Goal: Transaction & Acquisition: Purchase product/service

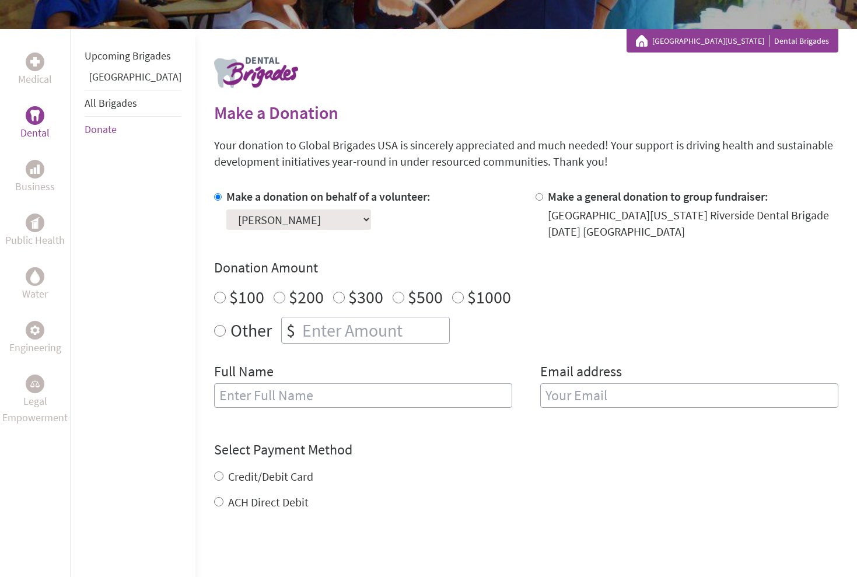
scroll to position [205, 0]
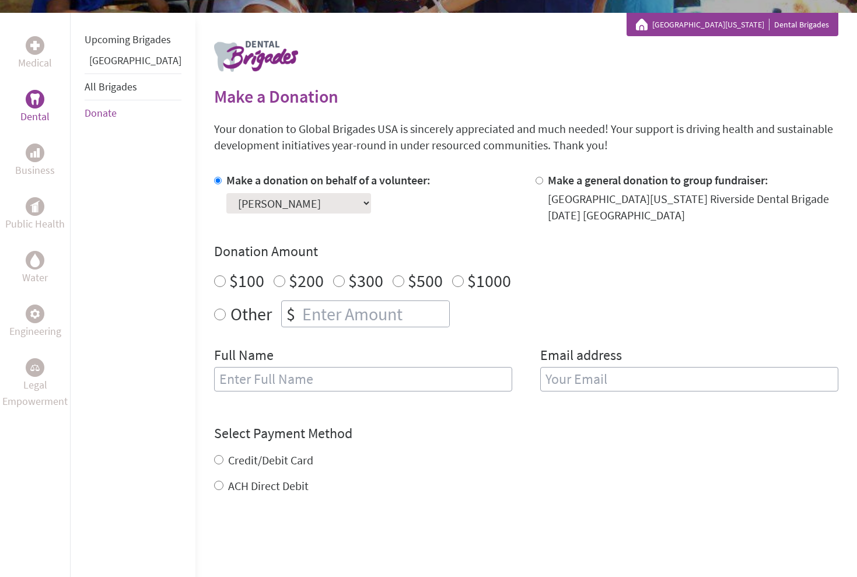
radio input "true"
click at [332, 317] on input "number" at bounding box center [374, 314] width 149 height 26
type input "1250"
click at [305, 387] on input "text" at bounding box center [363, 379] width 298 height 24
type input "[PERSON_NAME]"
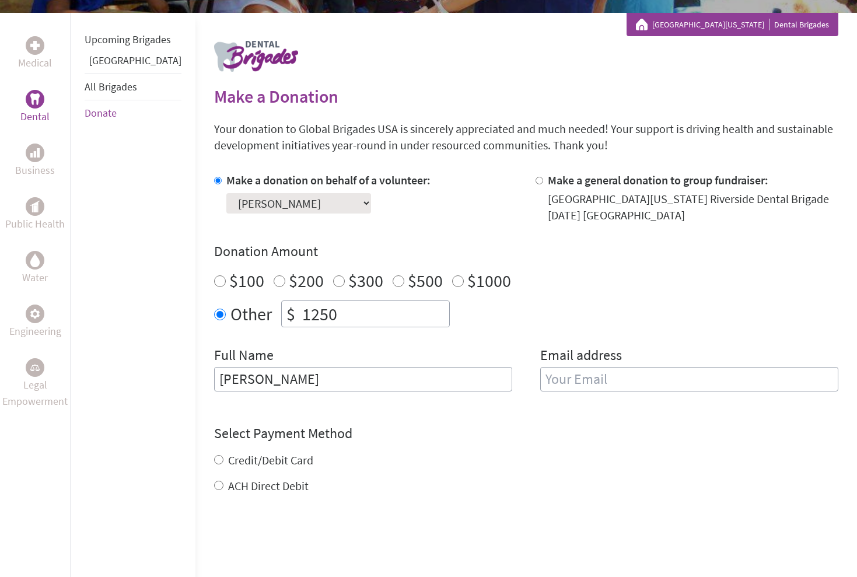
type input "j"
type input "[EMAIL_ADDRESS][DOMAIN_NAME]"
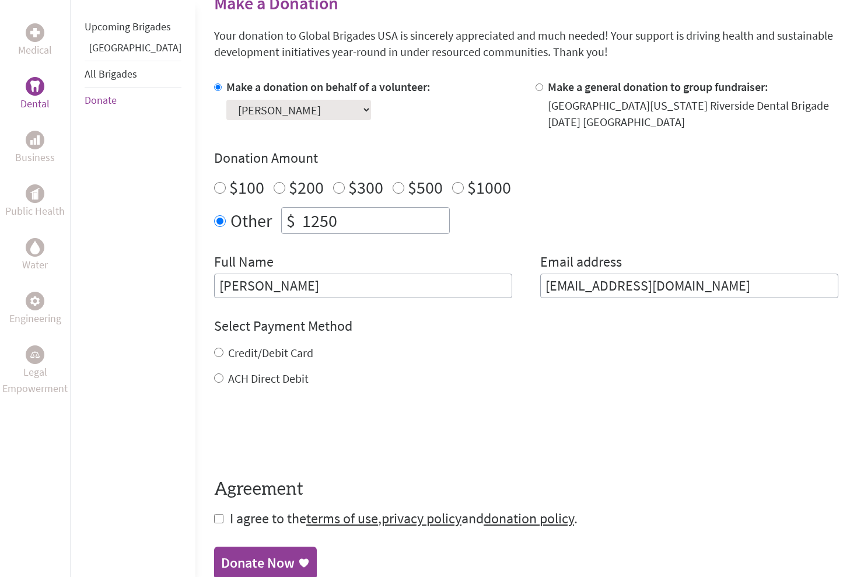
scroll to position [381, 0]
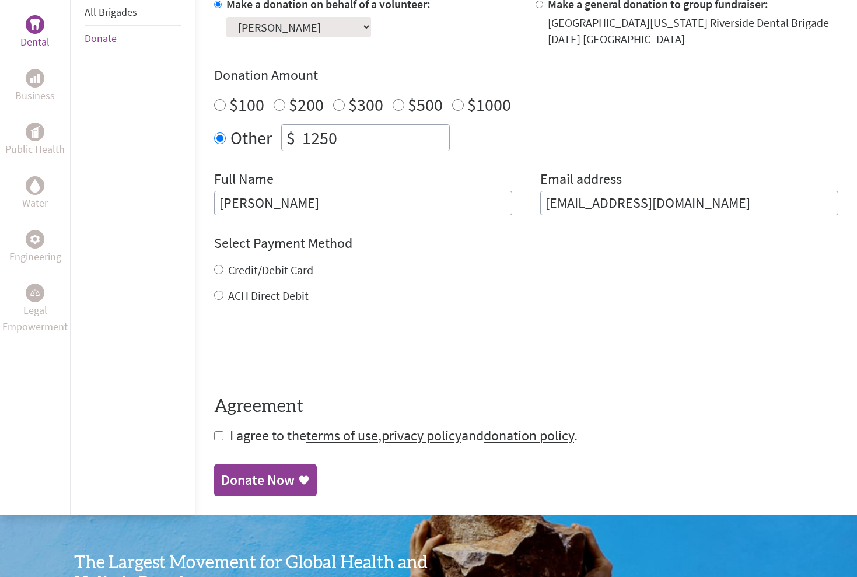
click at [214, 272] on div "Credit/Debit Card" at bounding box center [526, 270] width 624 height 16
click at [214, 271] on input "Credit/Debit Card" at bounding box center [218, 269] width 9 height 9
radio input "true"
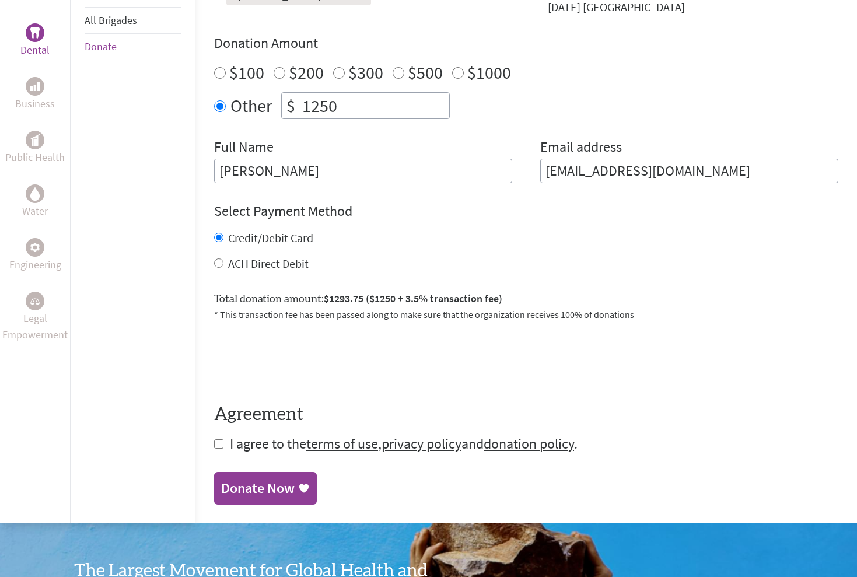
scroll to position [413, 0]
click at [214, 444] on input "checkbox" at bounding box center [218, 443] width 9 height 9
checkbox input "true"
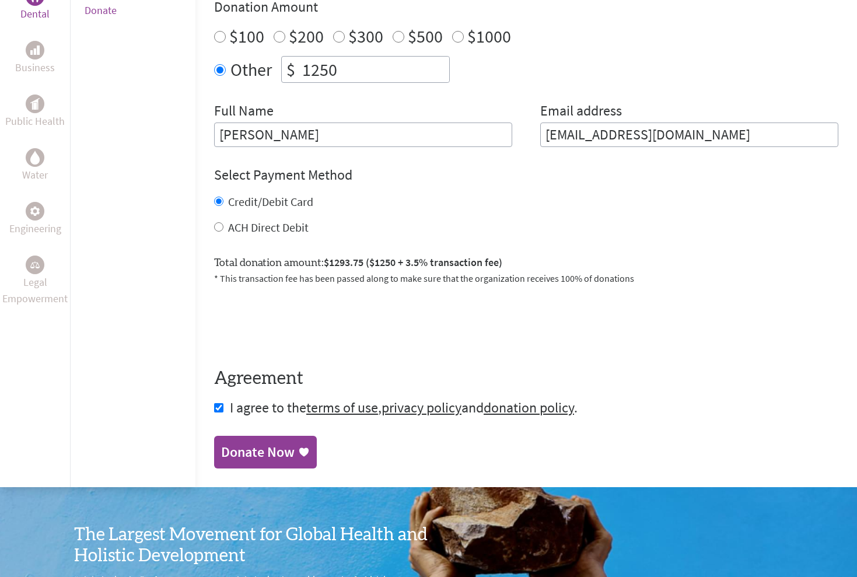
scroll to position [497, 0]
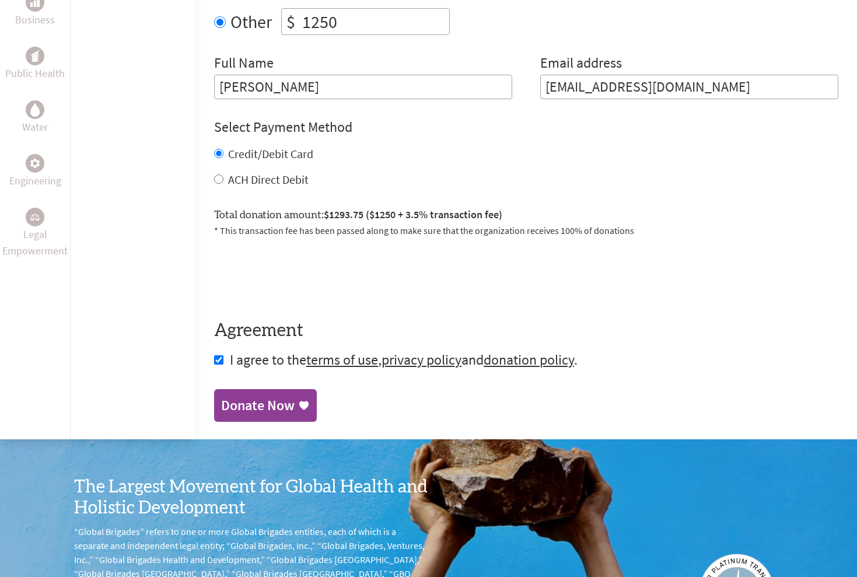
click at [222, 412] on div "Donate Now" at bounding box center [257, 405] width 73 height 19
